Goal: Information Seeking & Learning: Learn about a topic

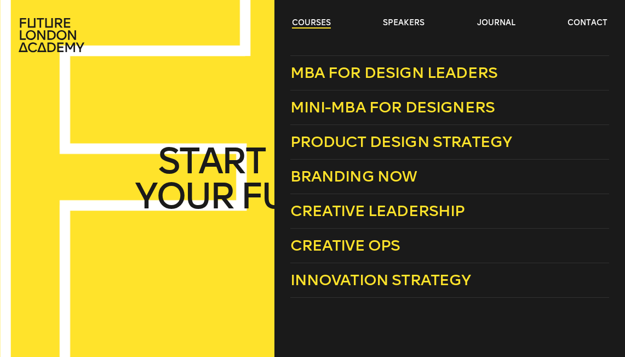
click at [318, 23] on link "courses" at bounding box center [311, 23] width 39 height 11
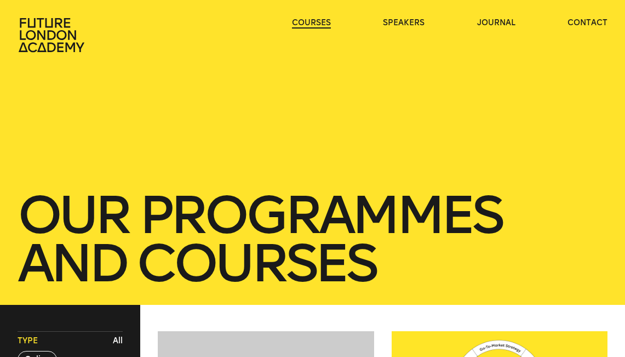
click at [318, 23] on link "courses" at bounding box center [311, 23] width 39 height 11
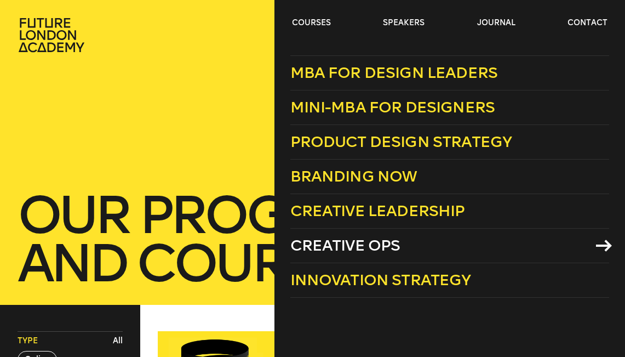
click at [378, 246] on span "Creative Ops" at bounding box center [345, 245] width 110 height 18
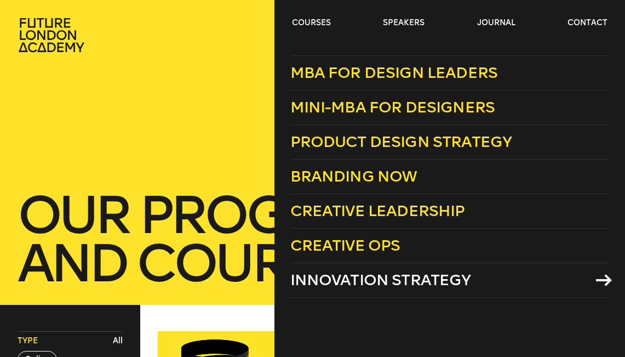
click at [368, 278] on span "Innovation Strategy" at bounding box center [380, 280] width 181 height 18
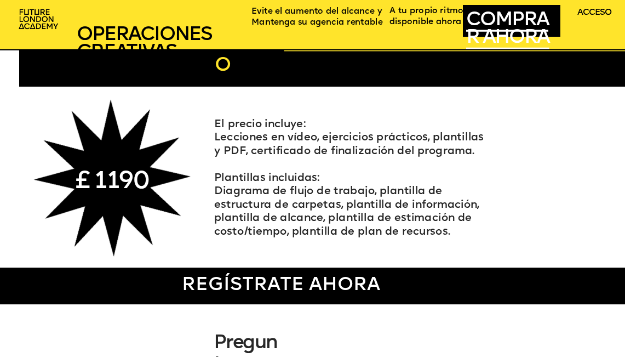
scroll to position [3894, 0]
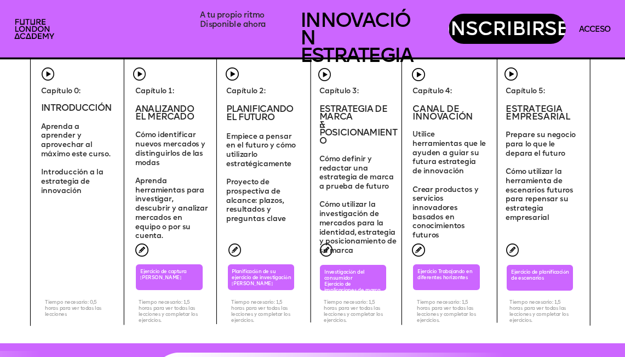
scroll to position [2712, 0]
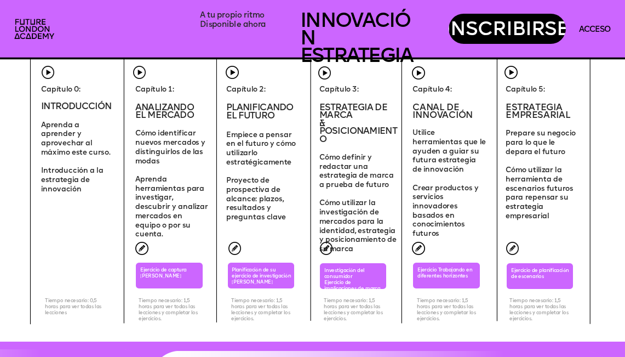
click at [229, 69] on icon at bounding box center [329, 58] width 720 height 32
click at [231, 72] on icon at bounding box center [329, 58] width 720 height 32
click at [233, 247] on img at bounding box center [235, 248] width 13 height 13
click at [249, 284] on font "Planificación de su ejercicio de investigación [PERSON_NAME]" at bounding box center [262, 275] width 60 height 17
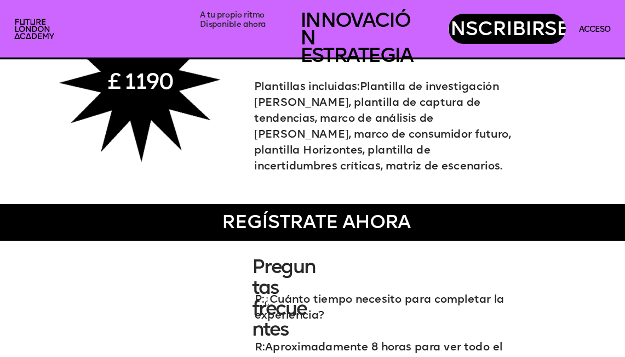
scroll to position [3633, 0]
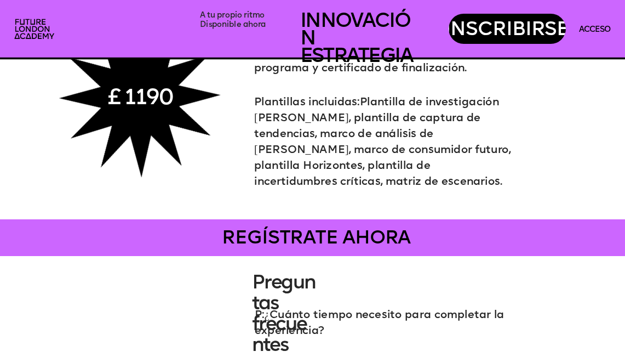
click at [304, 238] on div "REGÍSTRATE AHORA" at bounding box center [316, 237] width 667 height 37
